Goal: Information Seeking & Learning: Learn about a topic

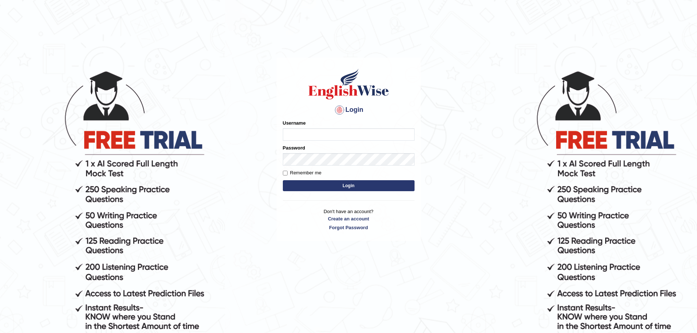
click at [323, 133] on input "Username" at bounding box center [349, 134] width 132 height 12
type input "[PERSON_NAME]"
click at [299, 173] on label "Remember me" at bounding box center [302, 172] width 39 height 7
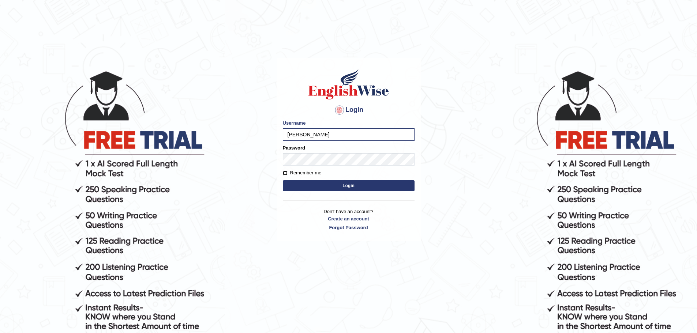
click at [288, 173] on input "Remember me" at bounding box center [285, 173] width 5 height 5
checkbox input "true"
click at [318, 183] on button "Login" at bounding box center [349, 185] width 132 height 11
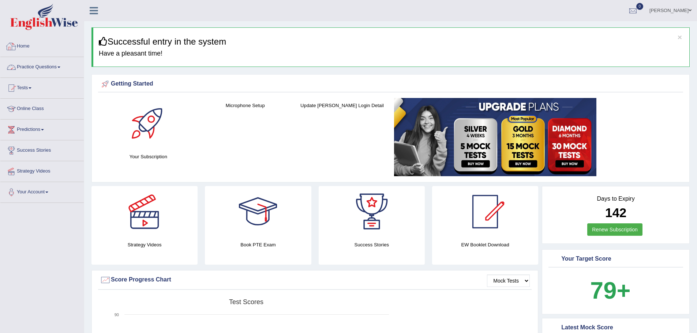
click at [40, 70] on link "Practice Questions" at bounding box center [41, 66] width 83 height 18
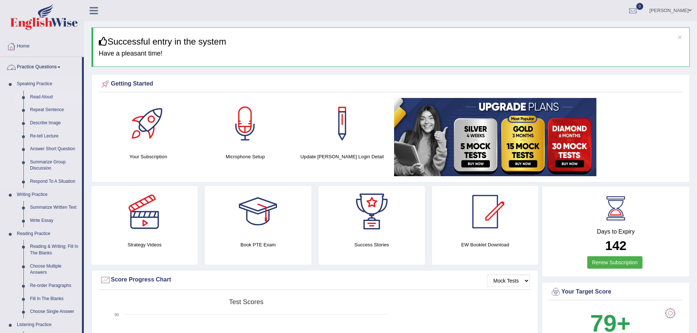
click at [40, 95] on link "Read Aloud" at bounding box center [54, 97] width 55 height 13
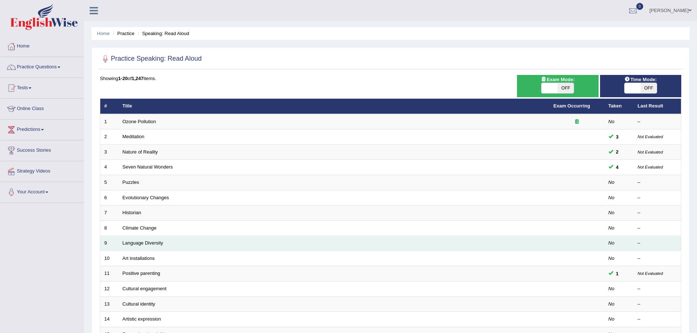
click at [135, 249] on td "Language Diversity" at bounding box center [334, 243] width 431 height 15
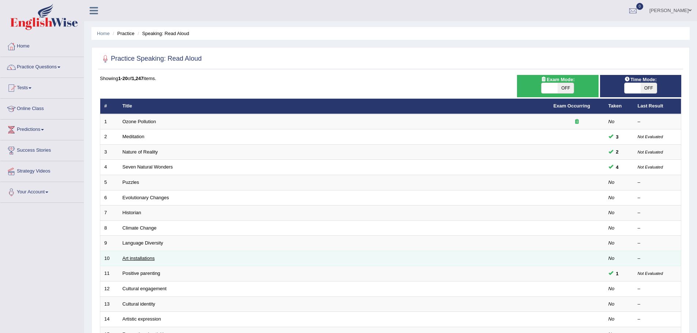
click at [140, 257] on link "Art installations" at bounding box center [139, 258] width 32 height 5
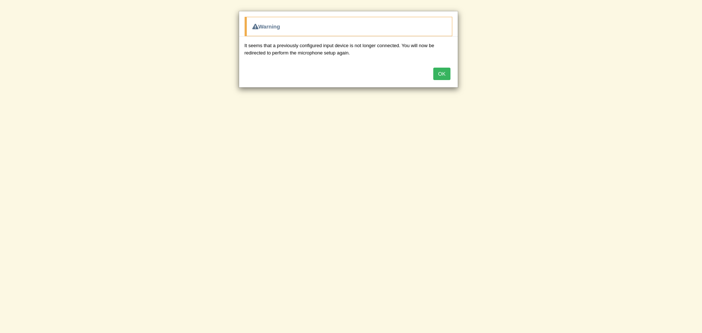
click at [440, 69] on button "OK" at bounding box center [441, 74] width 17 height 12
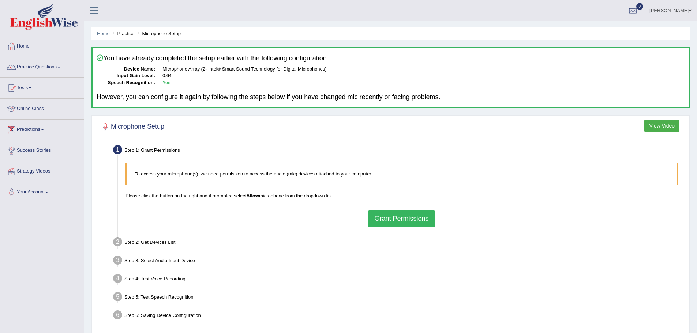
click at [416, 222] on button "Grant Permissions" at bounding box center [401, 218] width 67 height 17
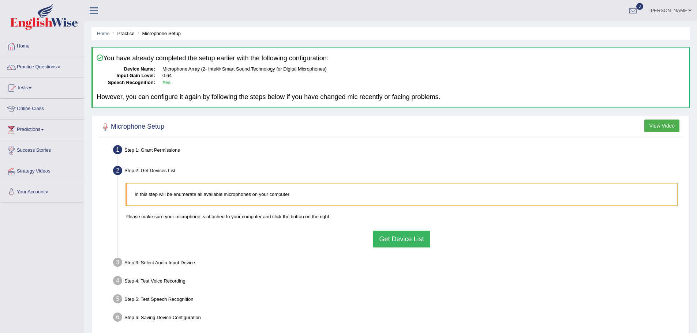
click at [411, 243] on button "Get Device List" at bounding box center [401, 239] width 57 height 17
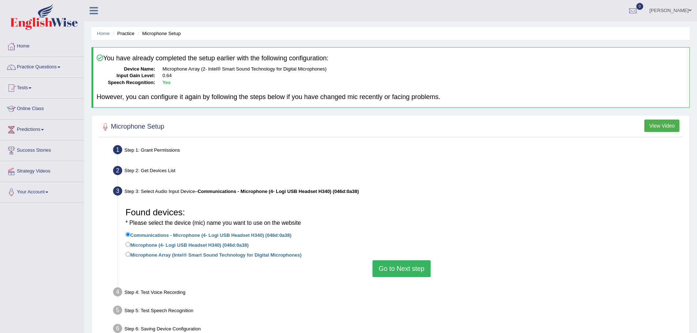
click at [404, 263] on button "Go to Next step" at bounding box center [401, 268] width 58 height 17
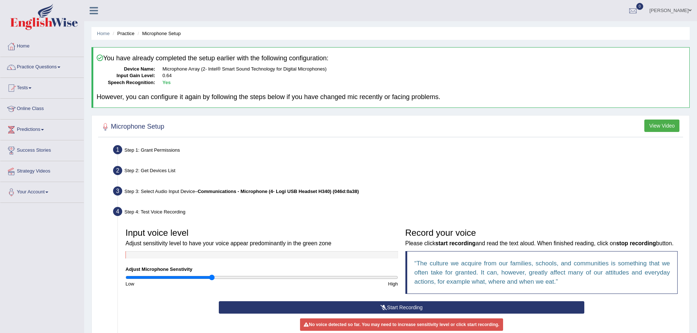
scroll to position [37, 0]
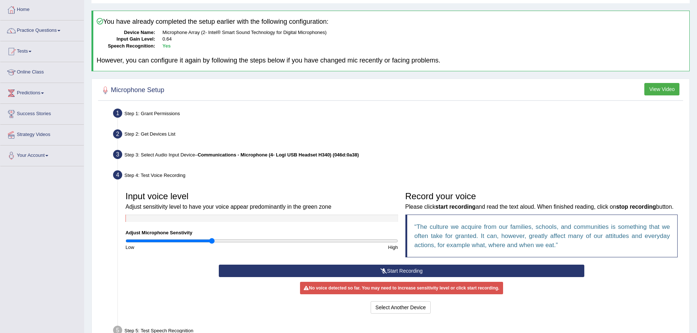
click at [401, 277] on button "Start Recording" at bounding box center [401, 271] width 365 height 12
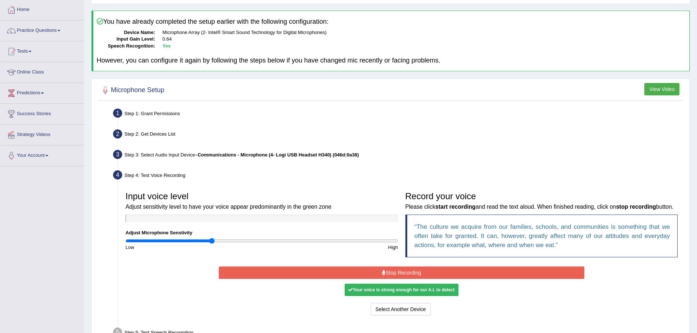
click at [401, 279] on button "Stop Recording" at bounding box center [401, 273] width 365 height 12
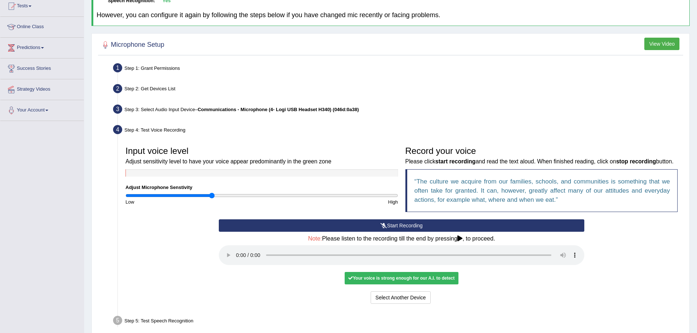
scroll to position [144, 0]
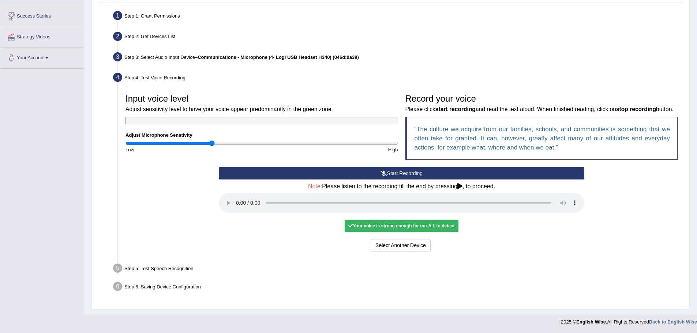
click at [420, 228] on div "Your voice is strong enough for our A.I. to detect" at bounding box center [401, 226] width 113 height 12
click at [422, 226] on div "Your voice is strong enough for our A.I. to detect" at bounding box center [401, 226] width 113 height 12
click at [443, 246] on button "Voice is ok. Go to Next step" at bounding box center [432, 245] width 72 height 12
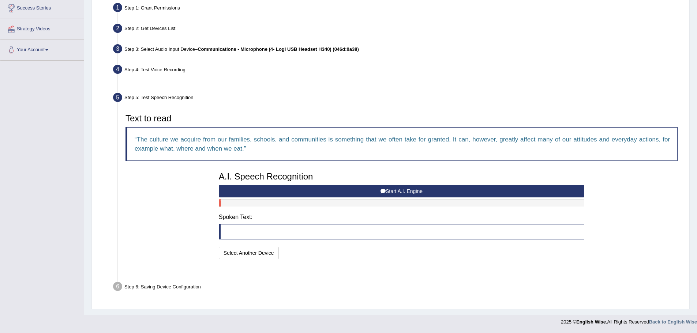
scroll to position [124, 0]
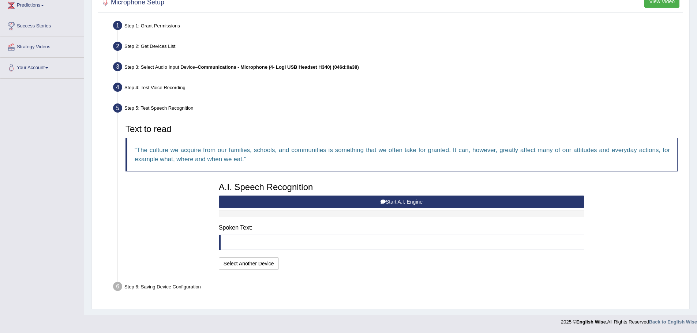
click at [304, 201] on button "Start A.I. Engine" at bounding box center [401, 202] width 365 height 12
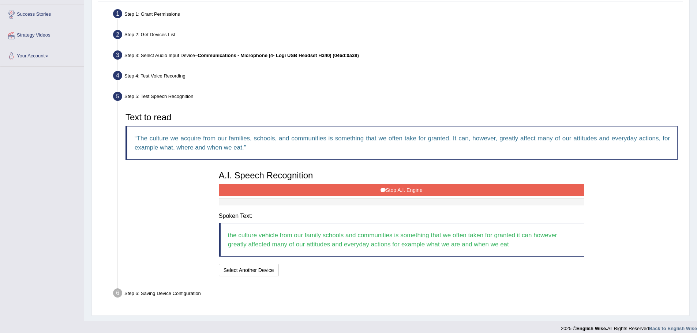
scroll to position [143, 0]
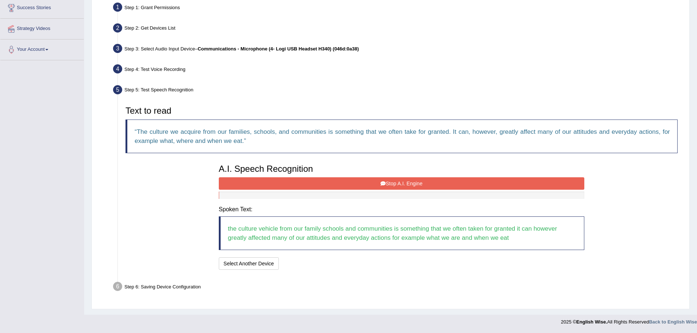
click at [390, 180] on button "Stop A.I. Engine" at bounding box center [401, 183] width 365 height 12
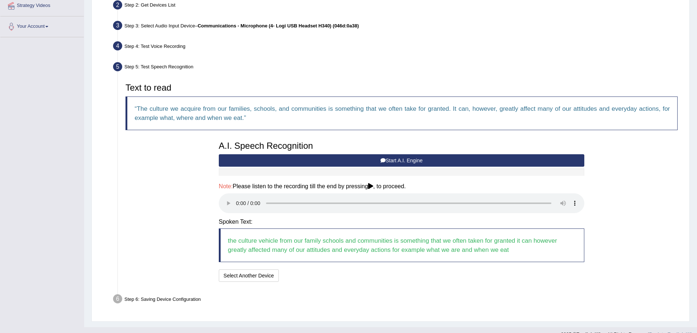
scroll to position [178, 0]
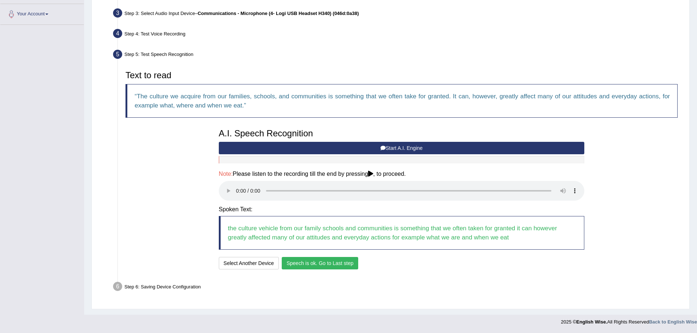
click at [329, 262] on button "Speech is ok. Go to Last step" at bounding box center [320, 263] width 76 height 12
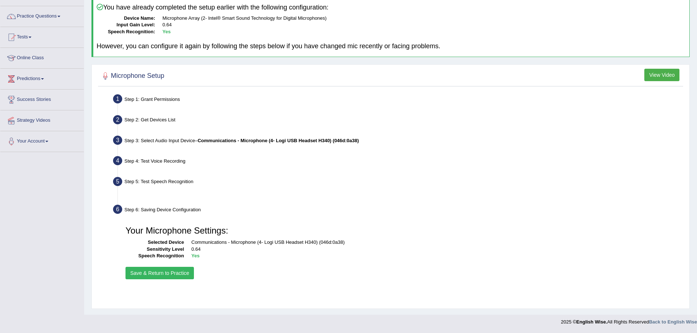
scroll to position [51, 0]
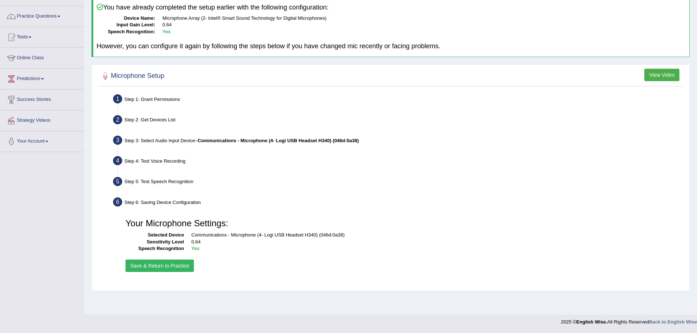
click at [172, 266] on button "Save & Return to Practice" at bounding box center [159, 266] width 68 height 12
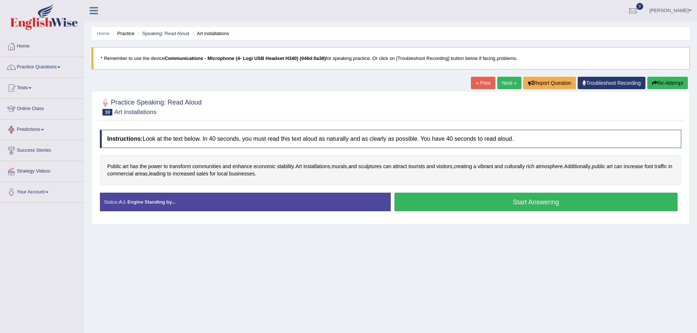
click at [499, 197] on button "Start Answering" at bounding box center [535, 202] width 283 height 19
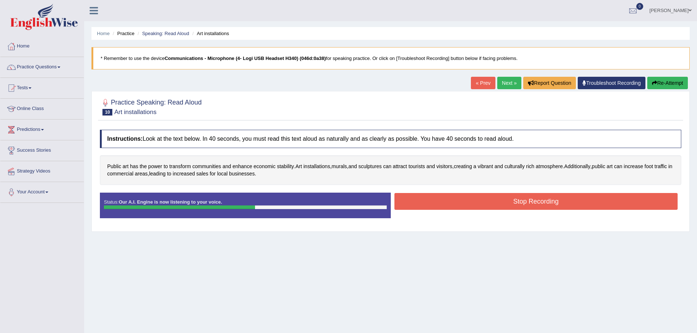
click at [499, 200] on button "Stop Recording" at bounding box center [535, 201] width 283 height 17
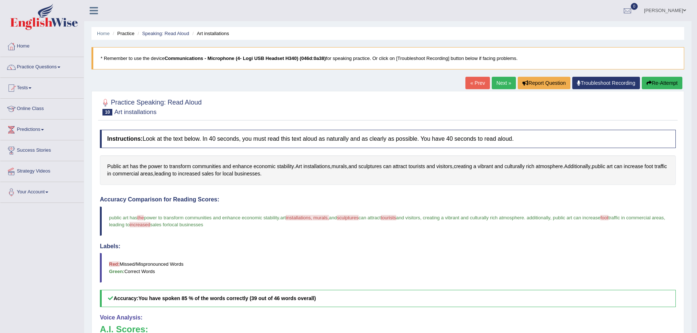
click at [499, 80] on link "Next »" at bounding box center [504, 83] width 24 height 12
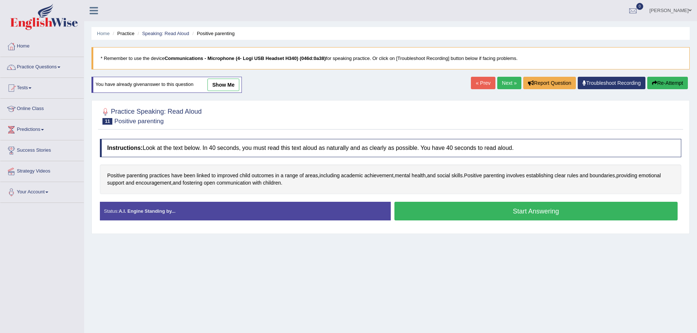
click at [434, 207] on button "Start Answering" at bounding box center [535, 211] width 283 height 19
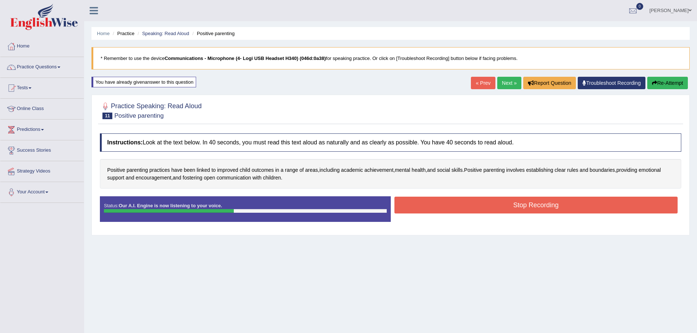
click at [434, 207] on button "Stop Recording" at bounding box center [535, 205] width 283 height 17
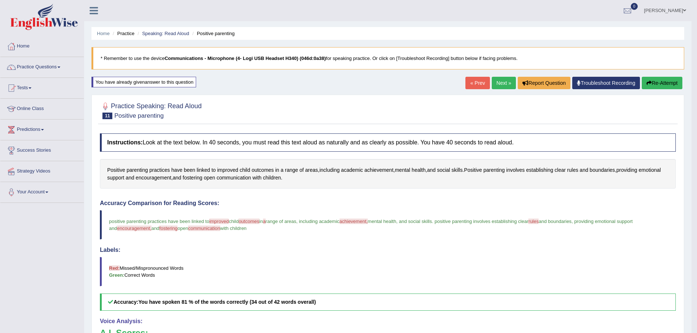
click at [660, 85] on button "Re-Attempt" at bounding box center [662, 83] width 41 height 12
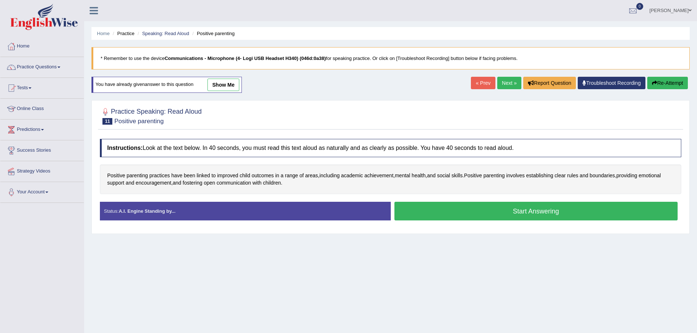
click at [454, 215] on button "Start Answering" at bounding box center [535, 211] width 283 height 19
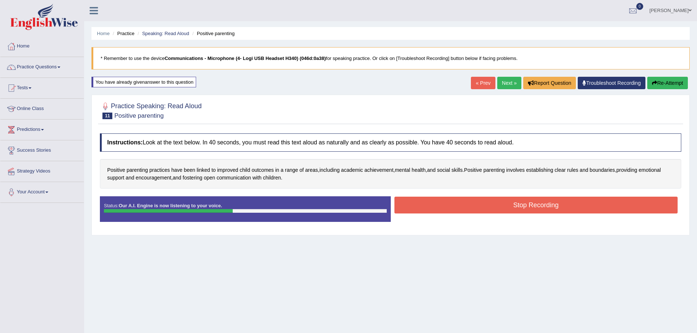
click at [457, 207] on button "Stop Recording" at bounding box center [535, 205] width 283 height 17
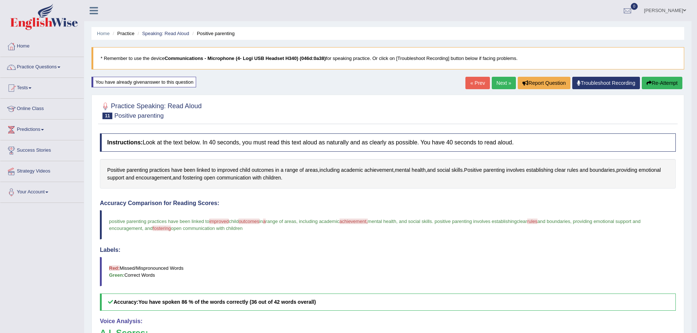
click at [493, 83] on link "Next »" at bounding box center [504, 83] width 24 height 12
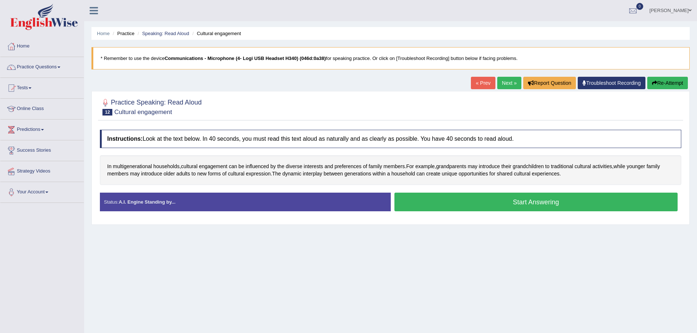
click at [452, 195] on button "Start Answering" at bounding box center [535, 202] width 283 height 19
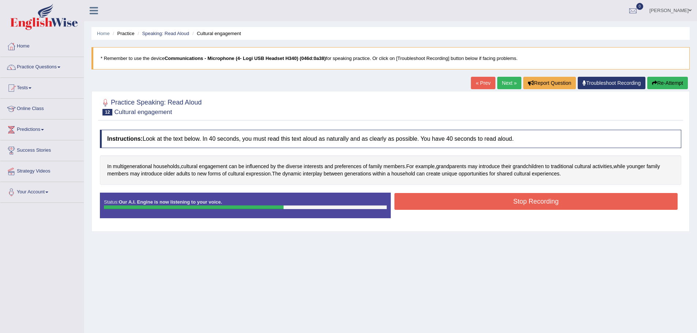
click at [452, 199] on button "Stop Recording" at bounding box center [535, 201] width 283 height 17
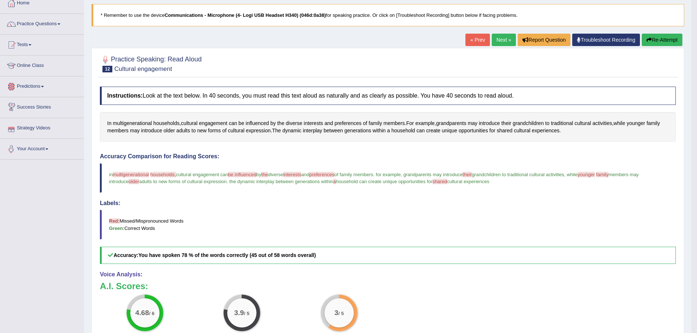
scroll to position [37, 0]
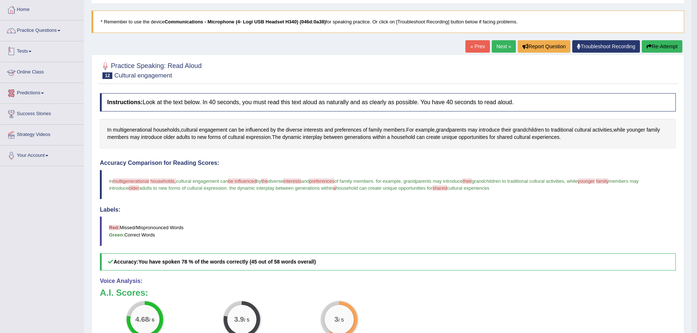
click at [38, 31] on link "Practice Questions" at bounding box center [41, 29] width 83 height 18
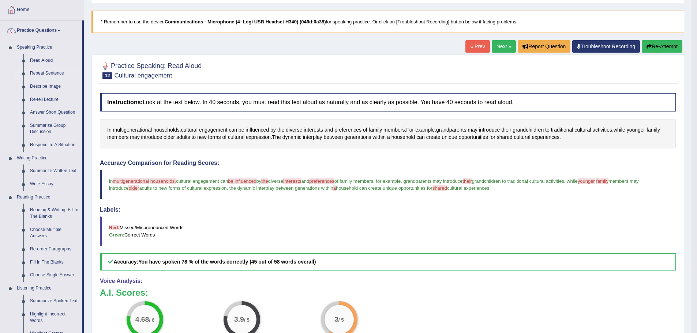
click at [47, 72] on link "Repeat Sentence" at bounding box center [54, 73] width 55 height 13
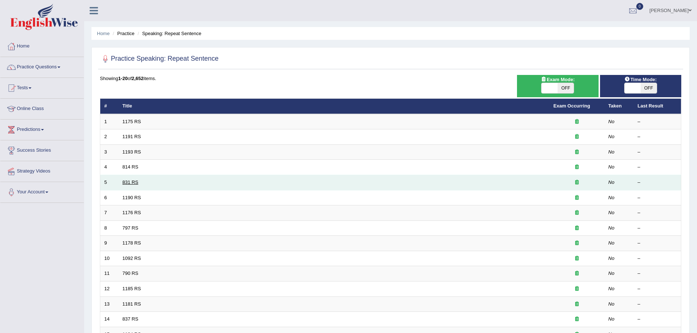
click at [127, 182] on link "831 RS" at bounding box center [131, 182] width 16 height 5
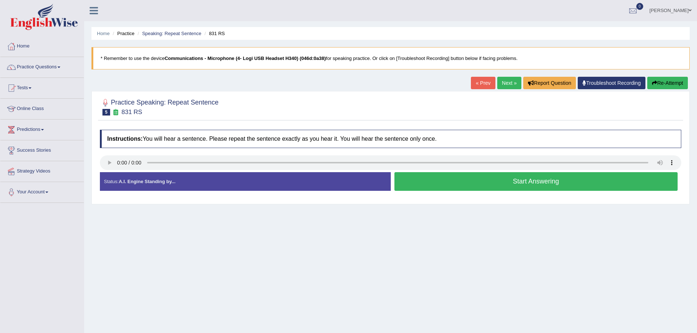
click at [459, 181] on button "Start Answering" at bounding box center [535, 181] width 283 height 19
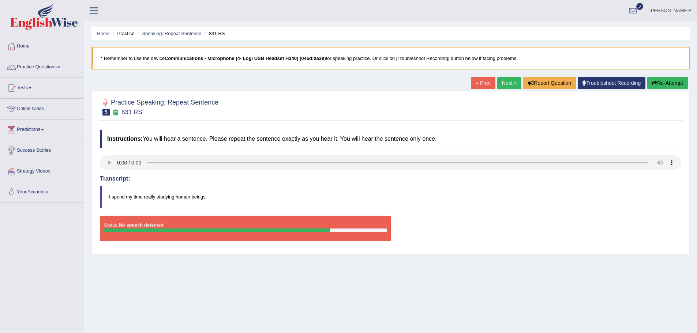
click at [661, 85] on button "Re-Attempt" at bounding box center [667, 83] width 41 height 12
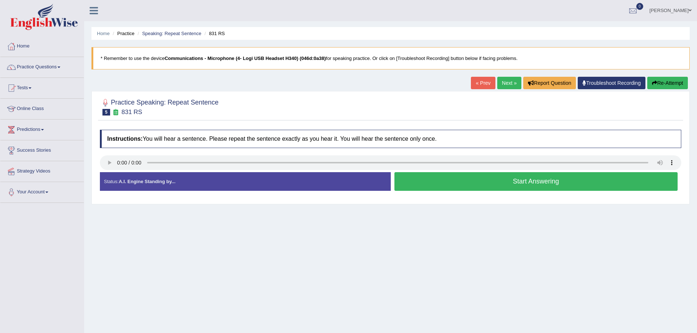
click at [425, 185] on button "Start Answering" at bounding box center [535, 181] width 283 height 19
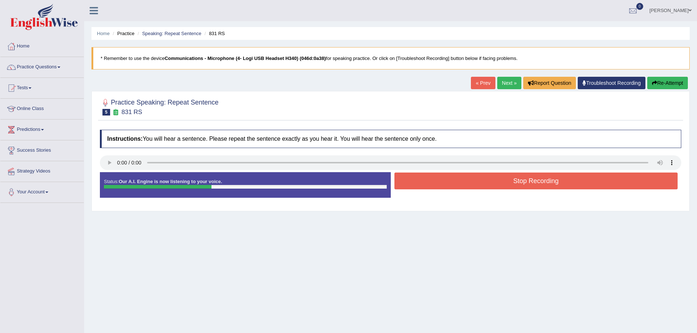
click at [425, 185] on button "Stop Recording" at bounding box center [535, 181] width 283 height 17
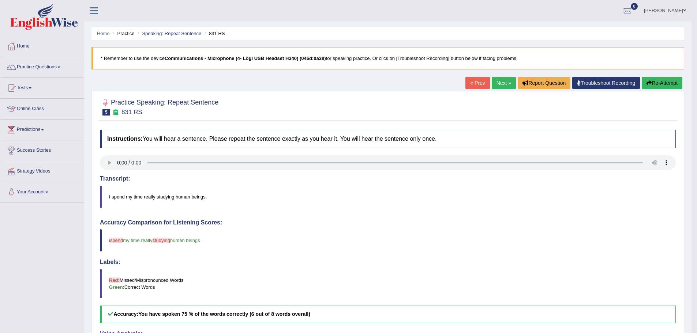
click at [501, 85] on link "Next »" at bounding box center [504, 83] width 24 height 12
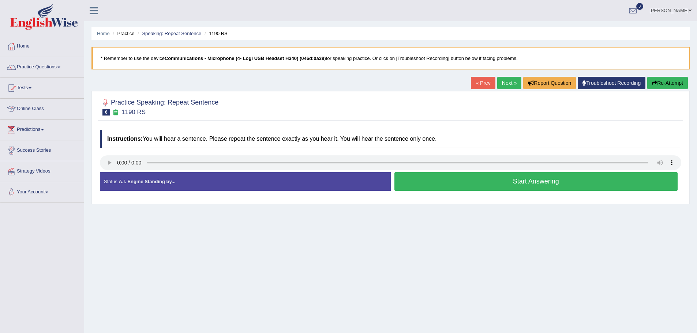
click at [435, 183] on button "Start Answering" at bounding box center [535, 181] width 283 height 19
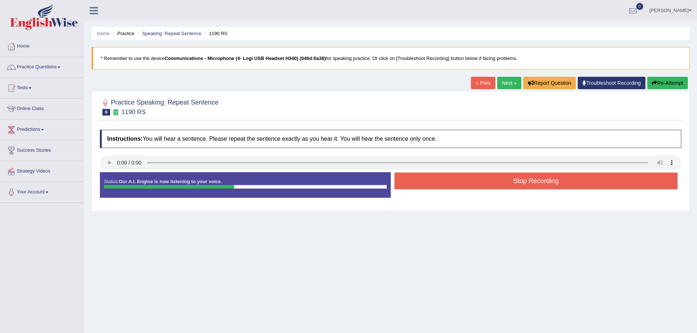
click at [435, 183] on button "Stop Recording" at bounding box center [535, 181] width 283 height 17
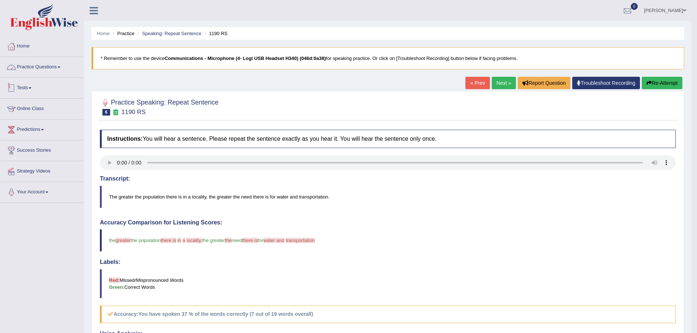
click at [35, 65] on link "Practice Questions" at bounding box center [41, 66] width 83 height 18
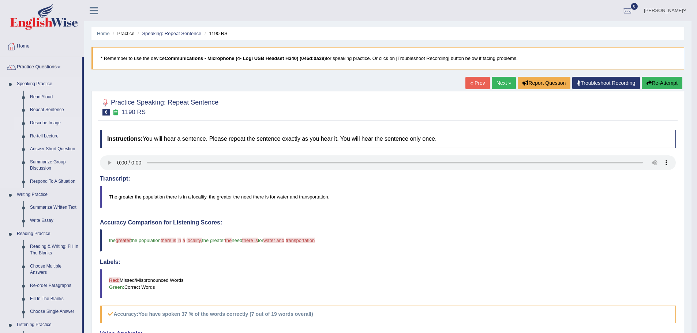
click at [50, 119] on link "Describe Image" at bounding box center [54, 123] width 55 height 13
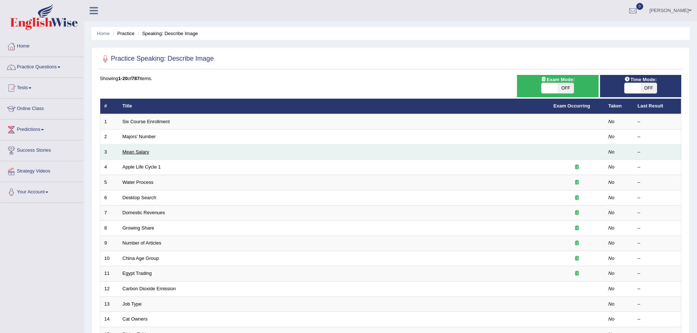
click at [123, 153] on link "Mean Salary" at bounding box center [136, 151] width 27 height 5
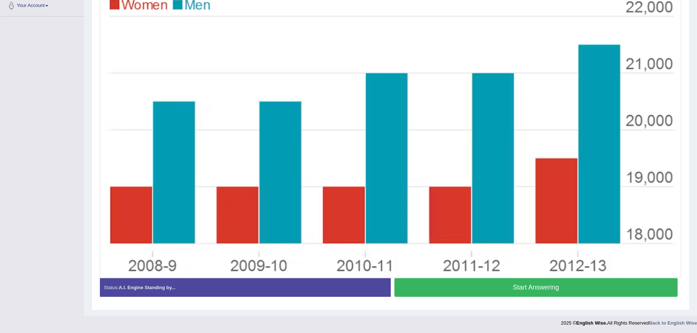
scroll to position [188, 0]
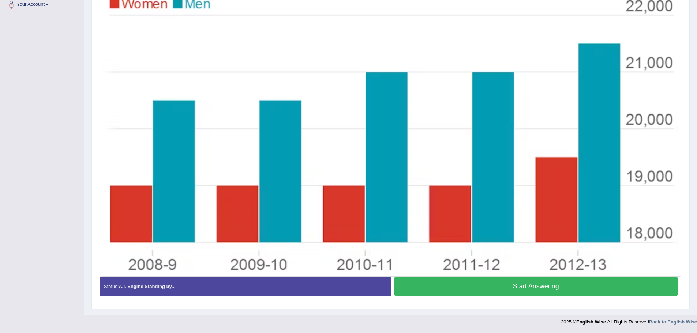
click at [544, 289] on button "Start Answering" at bounding box center [535, 286] width 283 height 19
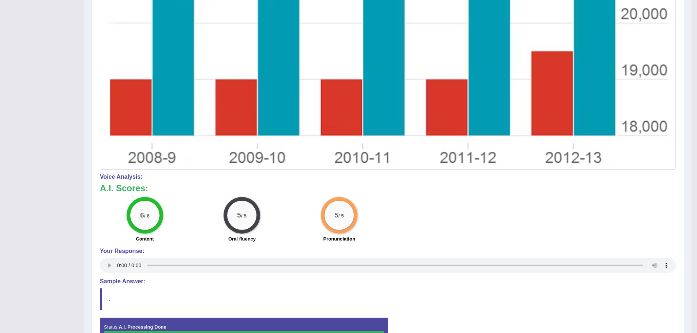
scroll to position [340, 0]
